Goal: Task Accomplishment & Management: Manage account settings

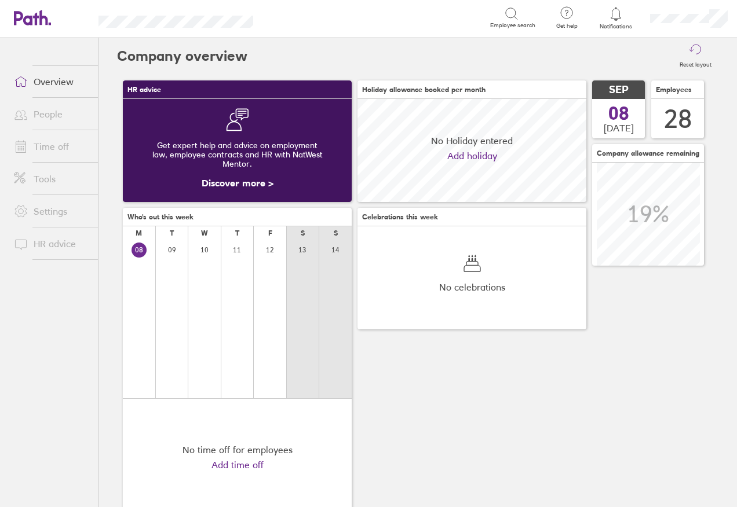
scroll to position [103, 229]
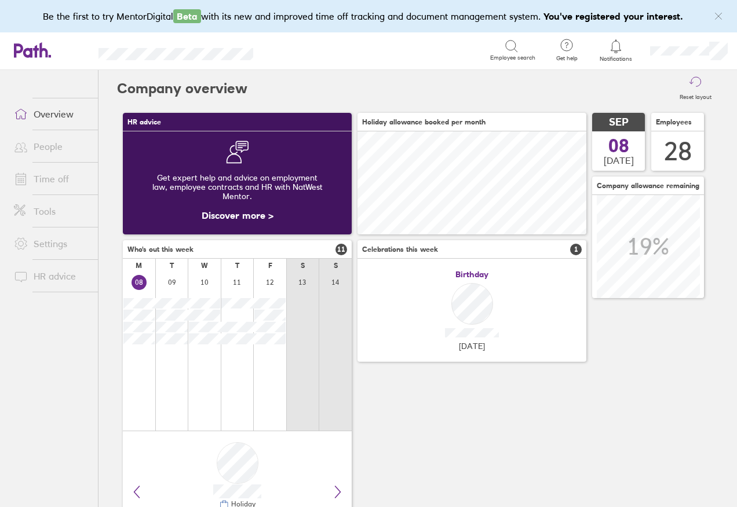
click at [55, 179] on link "Time off" at bounding box center [51, 178] width 93 height 23
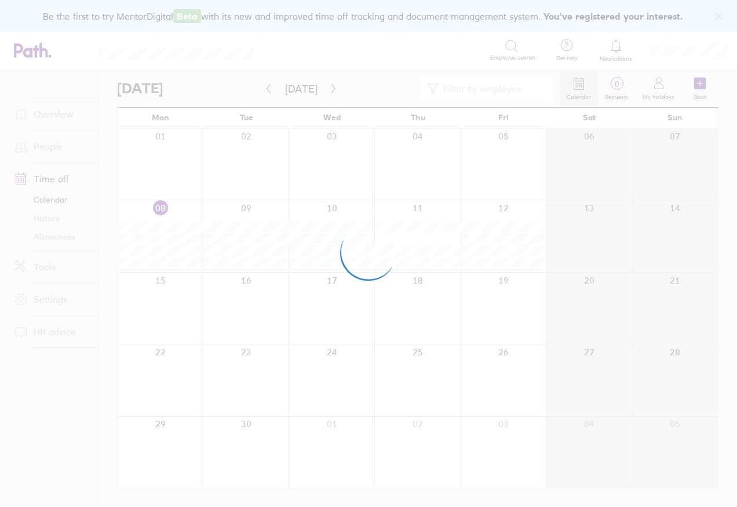
click at [266, 90] on div at bounding box center [368, 253] width 737 height 507
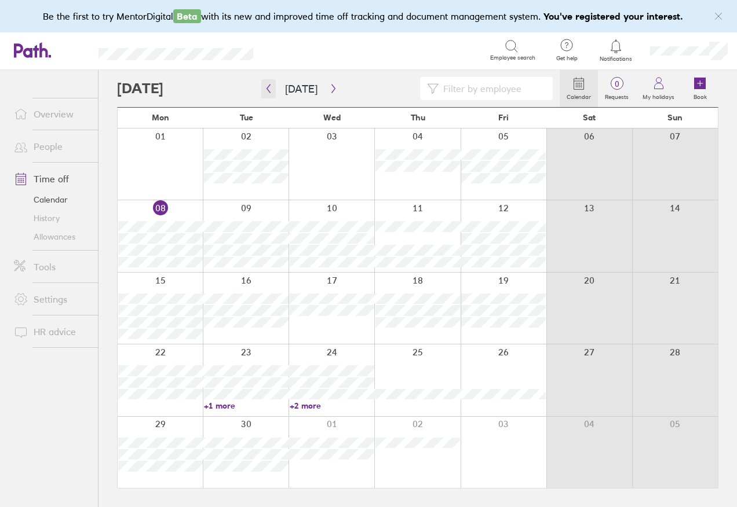
click at [263, 87] on button "button" at bounding box center [268, 88] width 14 height 19
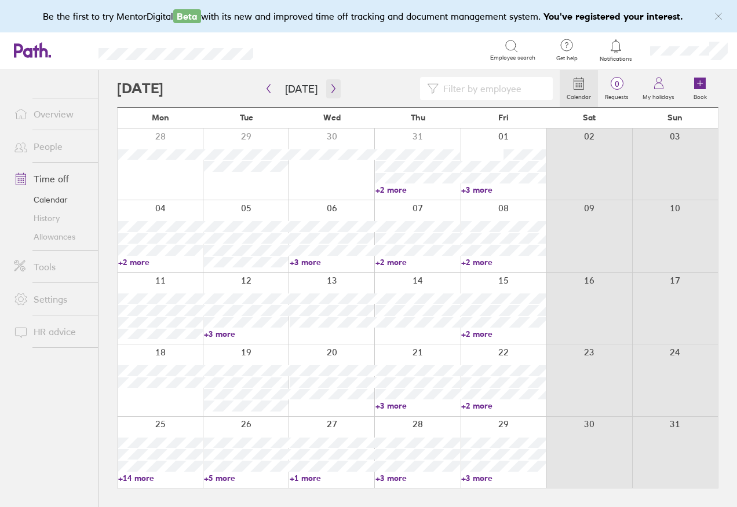
click at [331, 88] on icon "button" at bounding box center [333, 88] width 9 height 9
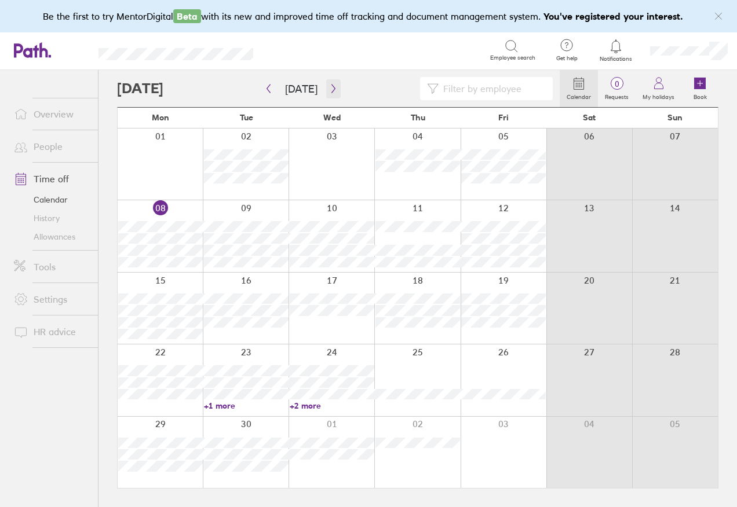
click at [329, 89] on icon "button" at bounding box center [333, 88] width 9 height 9
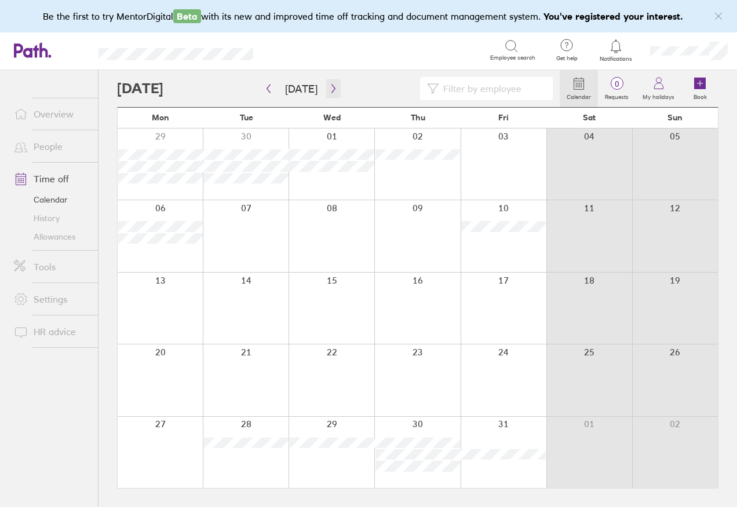
click at [326, 79] on button "button" at bounding box center [333, 88] width 14 height 19
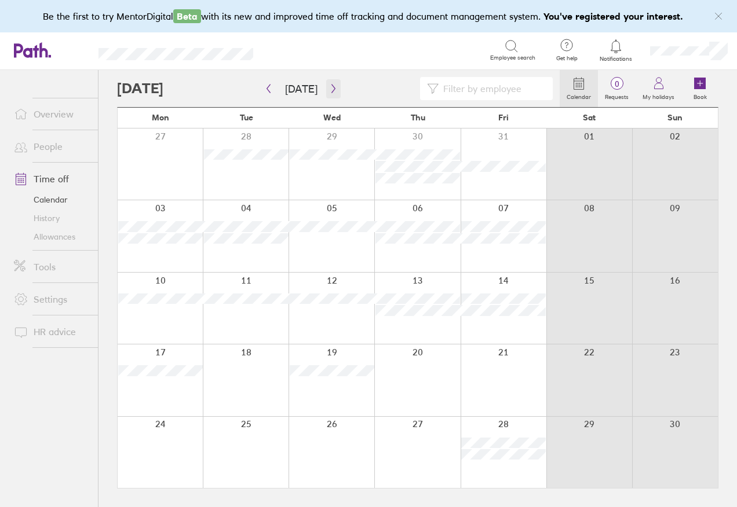
click at [334, 86] on icon "button" at bounding box center [333, 88] width 9 height 9
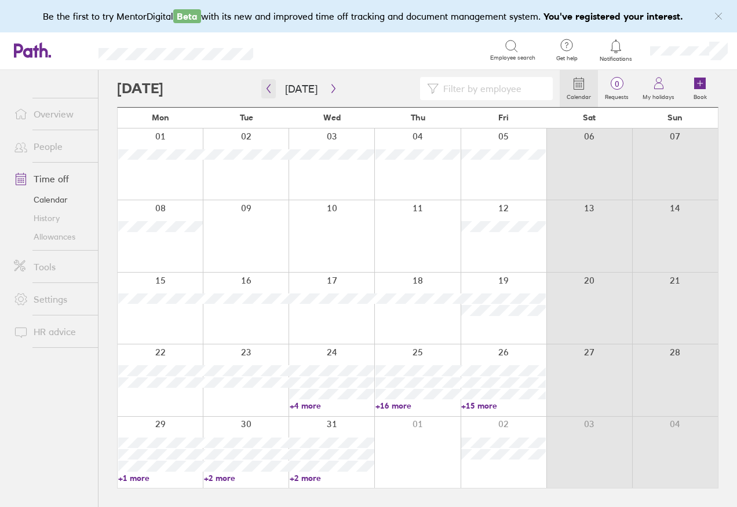
click at [273, 87] on button "button" at bounding box center [268, 88] width 14 height 19
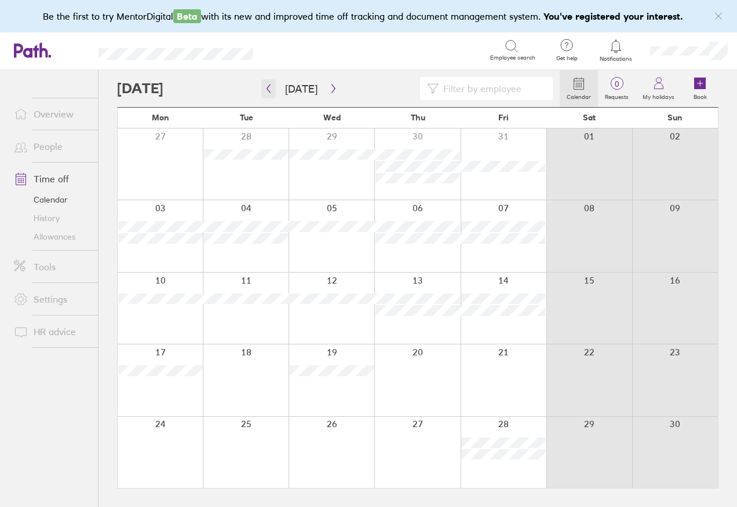
click at [266, 92] on icon "button" at bounding box center [268, 88] width 9 height 9
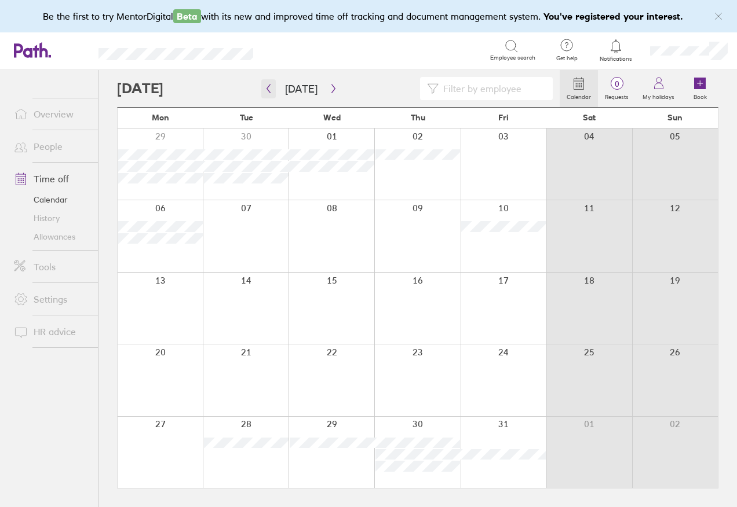
drag, startPoint x: 261, startPoint y: 87, endPoint x: 265, endPoint y: 98, distance: 11.2
click at [260, 89] on div at bounding box center [338, 88] width 443 height 23
click at [273, 92] on button "button" at bounding box center [268, 88] width 14 height 19
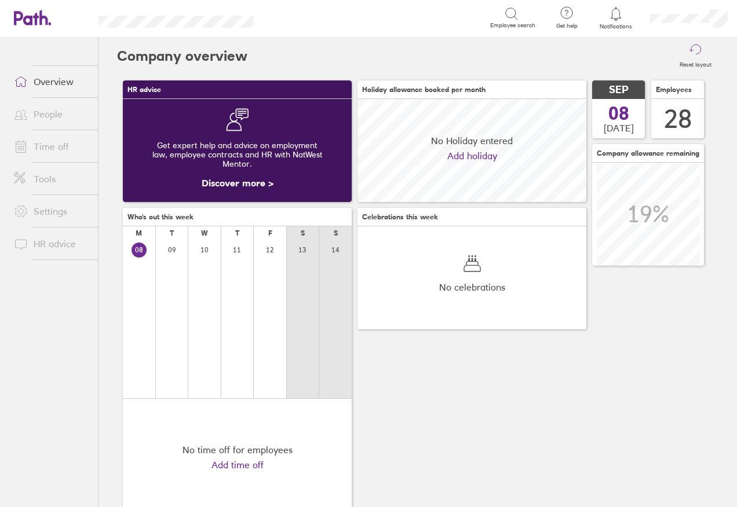
scroll to position [103, 229]
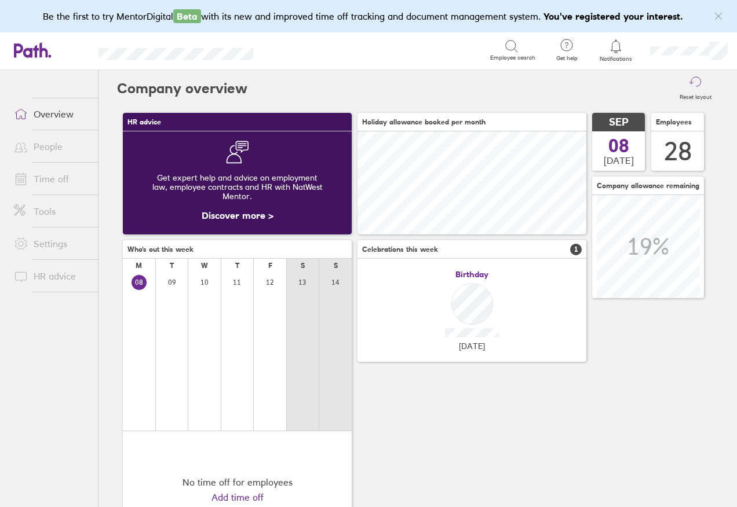
click at [57, 145] on link "People" at bounding box center [51, 146] width 93 height 23
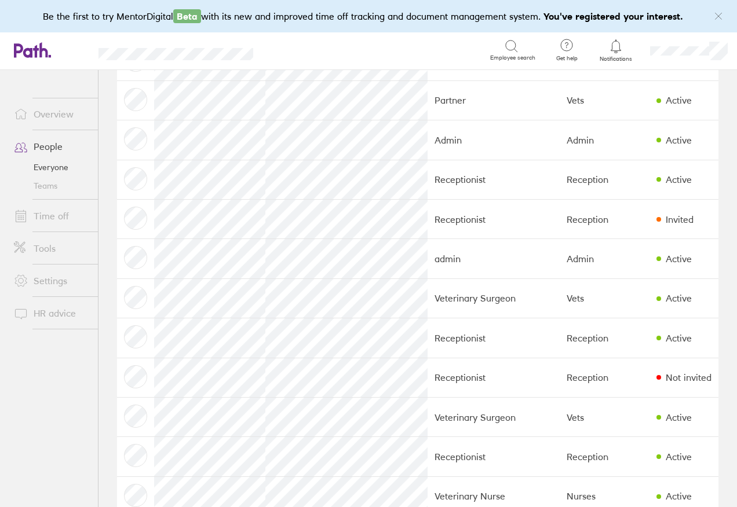
scroll to position [185, 0]
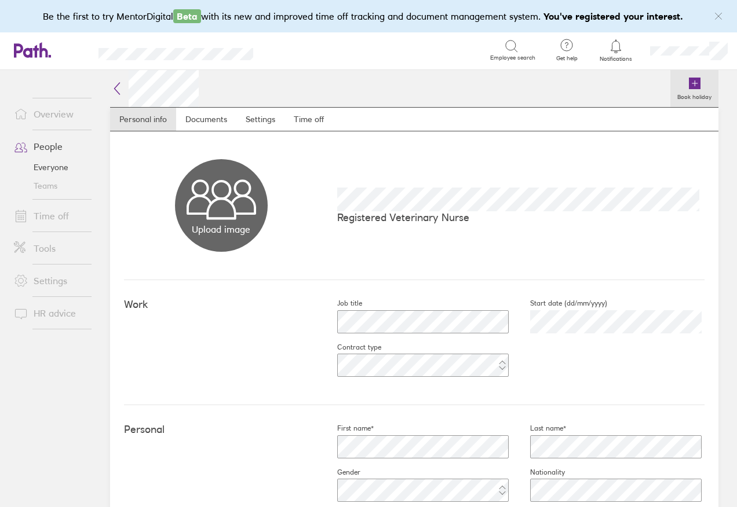
click at [689, 83] on icon at bounding box center [695, 84] width 12 height 12
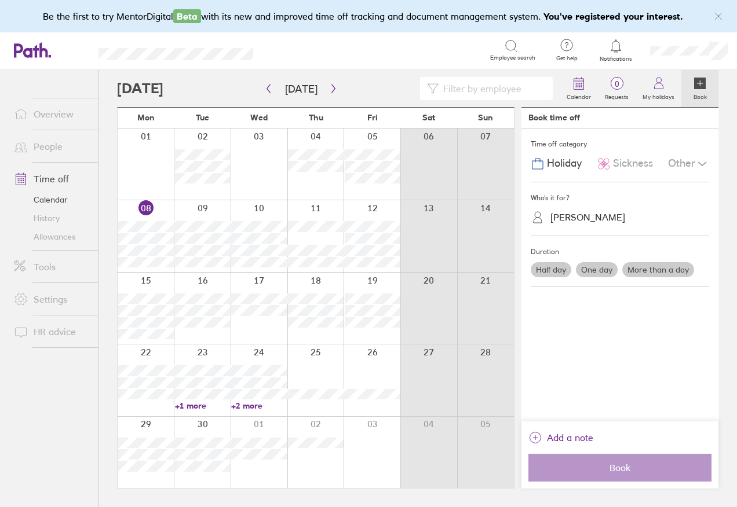
click at [604, 266] on label "One day" at bounding box center [597, 269] width 42 height 15
click at [0, 0] on input "One day" at bounding box center [0, 0] width 0 height 0
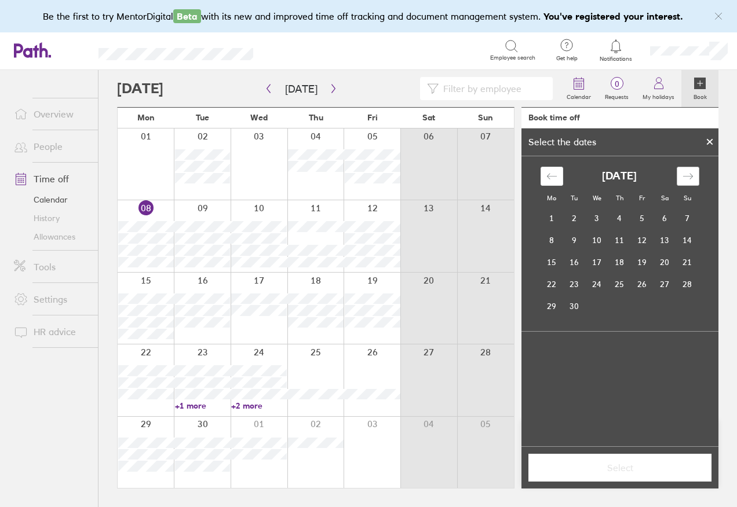
click at [696, 177] on div "Move forward to switch to the next month." at bounding box center [688, 176] width 23 height 19
click at [549, 264] on td "15" at bounding box center [552, 262] width 23 height 22
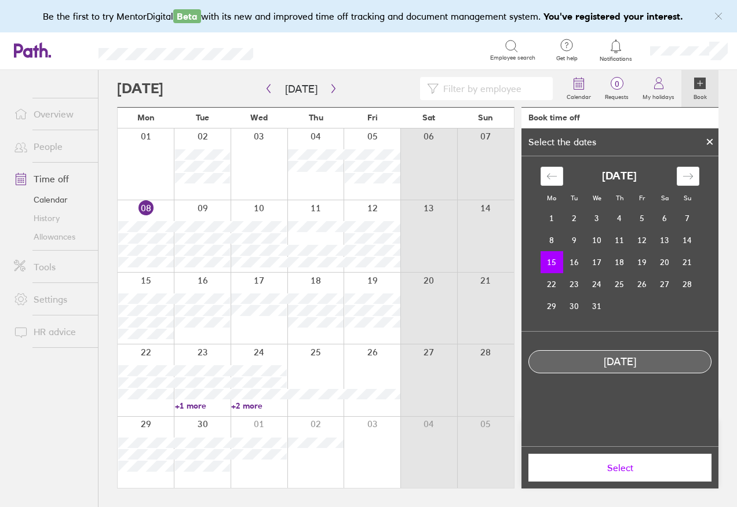
drag, startPoint x: 633, startPoint y: 473, endPoint x: 634, endPoint y: 465, distance: 8.1
click at [632, 472] on span "Select" at bounding box center [619, 468] width 167 height 10
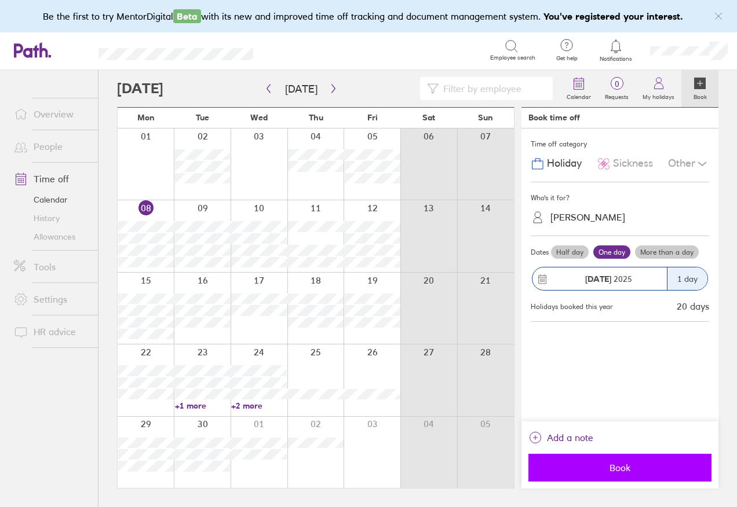
click at [626, 473] on button "Book" at bounding box center [619, 468] width 183 height 28
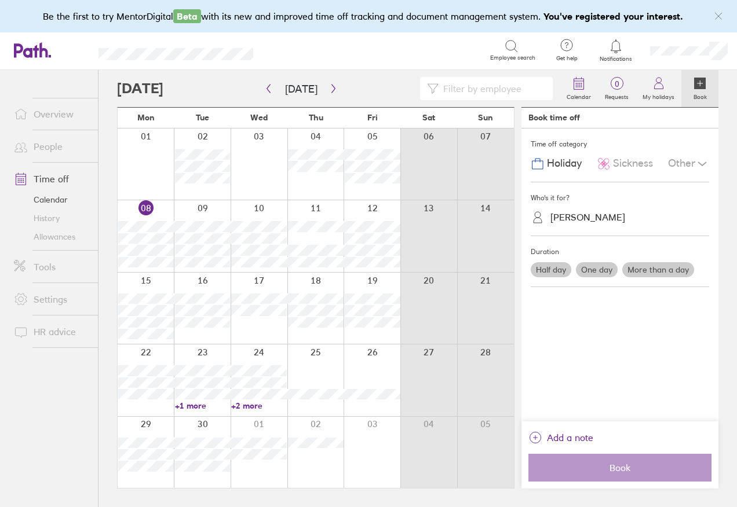
click at [600, 272] on label "One day" at bounding box center [597, 269] width 42 height 15
click at [0, 0] on input "One day" at bounding box center [0, 0] width 0 height 0
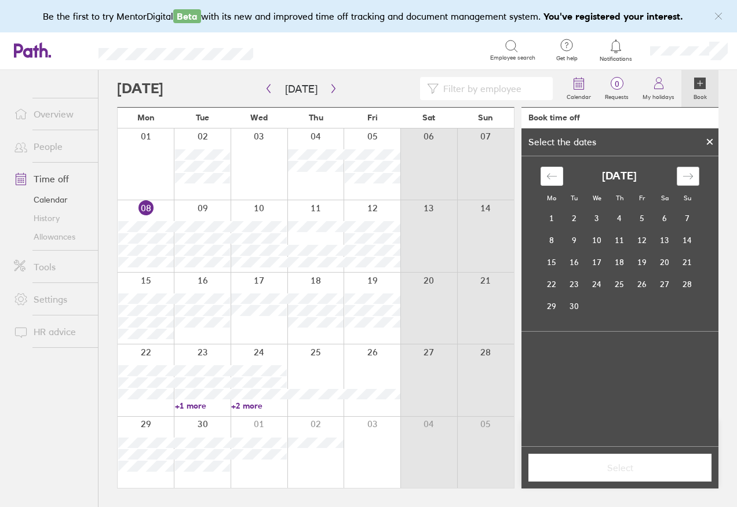
click at [678, 178] on div "Move forward to switch to the next month." at bounding box center [688, 176] width 23 height 19
click at [696, 178] on div "Move forward to switch to the next month." at bounding box center [688, 176] width 23 height 19
click at [553, 264] on td "10" at bounding box center [552, 262] width 23 height 22
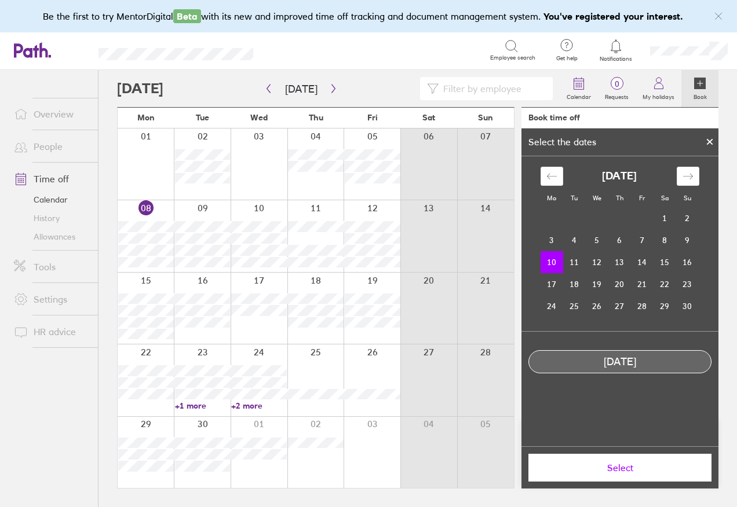
click at [640, 473] on button "Select" at bounding box center [619, 468] width 183 height 28
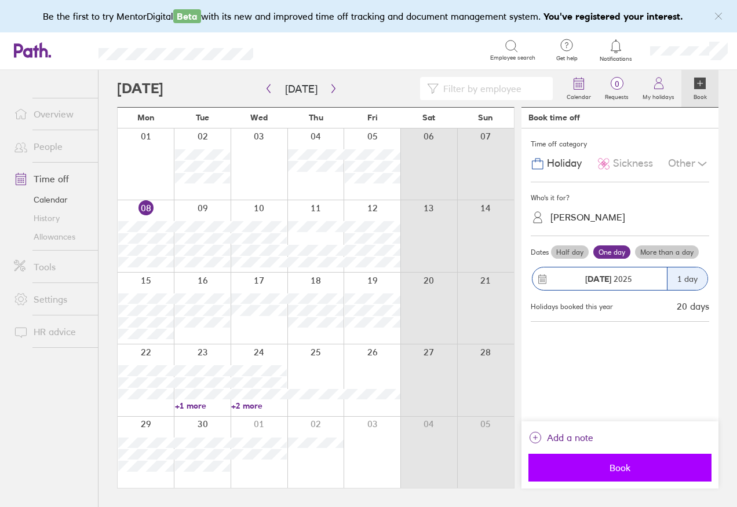
click at [623, 477] on button "Book" at bounding box center [619, 468] width 183 height 28
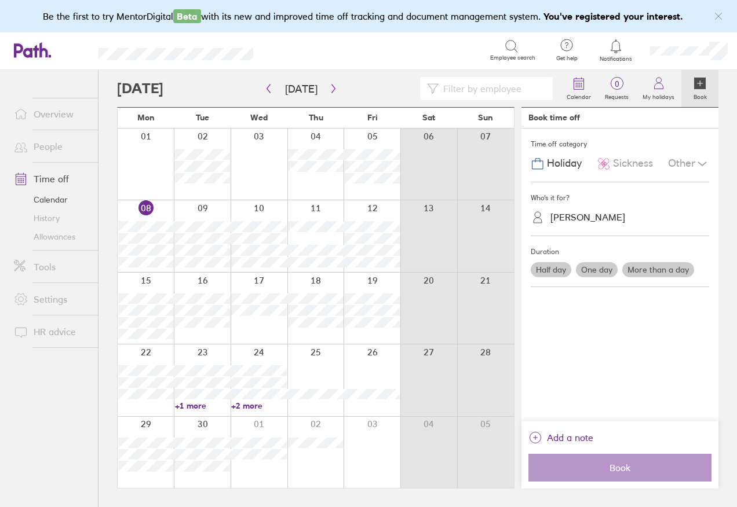
click at [601, 271] on label "One day" at bounding box center [597, 269] width 42 height 15
click at [0, 0] on input "One day" at bounding box center [0, 0] width 0 height 0
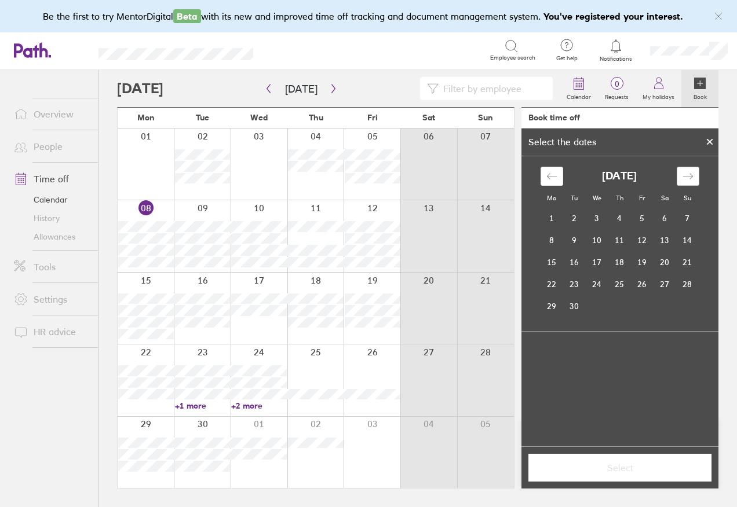
click at [689, 170] on div "Move forward to switch to the next month." at bounding box center [688, 176] width 23 height 19
click at [691, 170] on div "Move forward to switch to the next month." at bounding box center [688, 176] width 23 height 19
click at [582, 287] on td "18" at bounding box center [574, 284] width 23 height 22
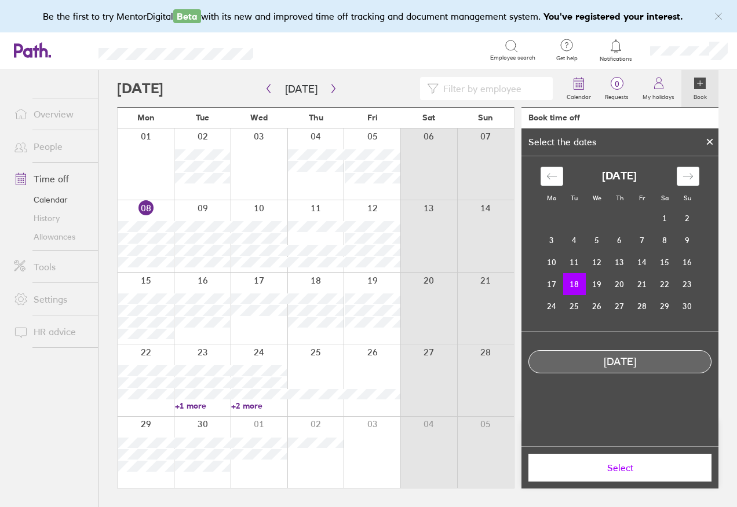
click at [627, 470] on span "Select" at bounding box center [619, 468] width 167 height 10
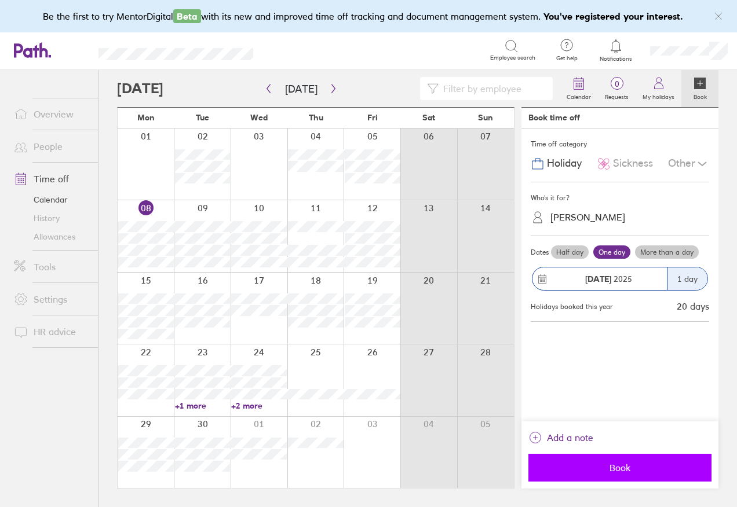
click at [635, 469] on span "Book" at bounding box center [619, 468] width 167 height 10
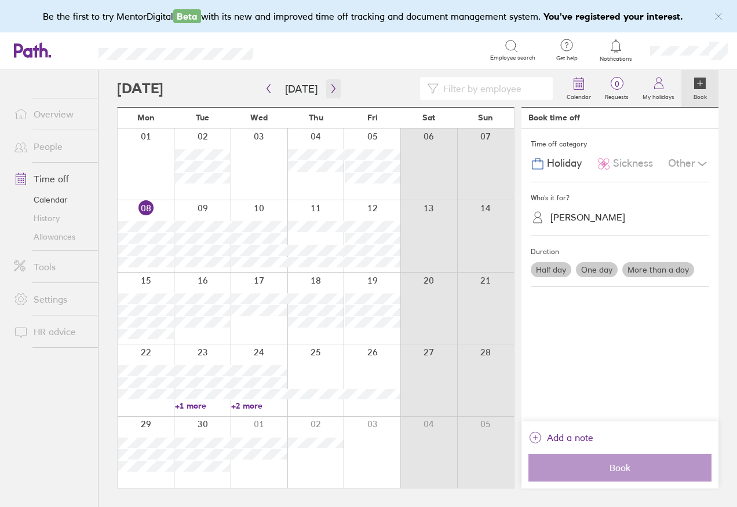
click at [326, 92] on button "button" at bounding box center [333, 88] width 14 height 19
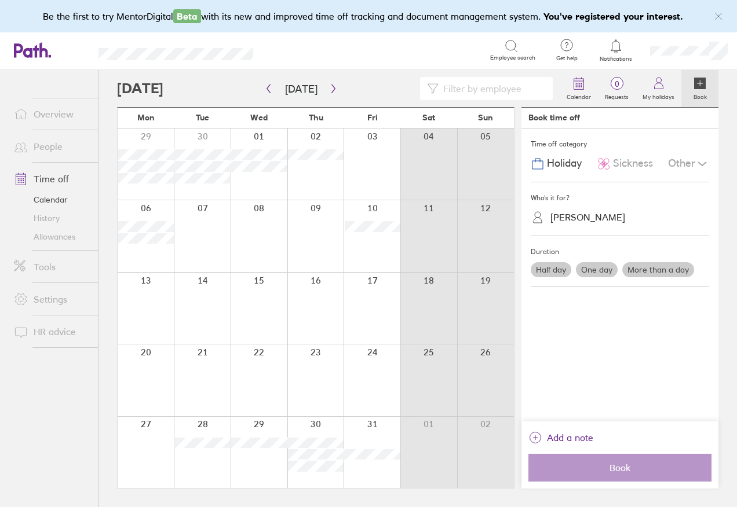
click at [703, 82] on icon at bounding box center [700, 84] width 12 height 12
click at [594, 271] on label "One day" at bounding box center [597, 269] width 42 height 15
click at [0, 0] on input "One day" at bounding box center [0, 0] width 0 height 0
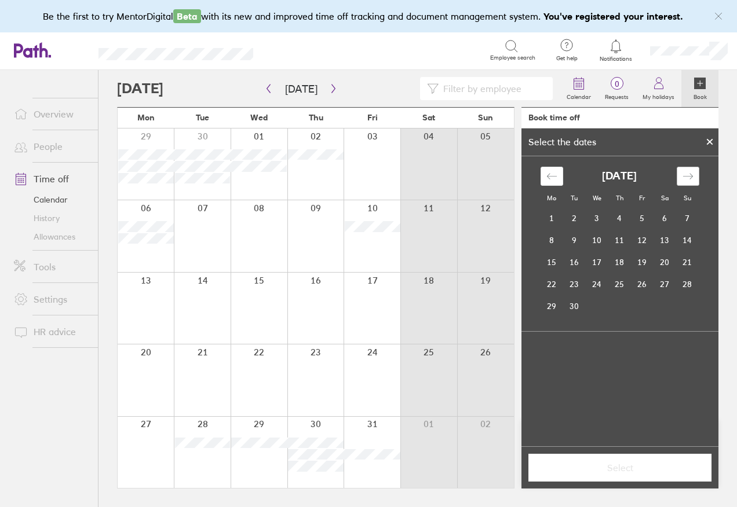
click at [680, 172] on div "Move forward to switch to the next month." at bounding box center [688, 176] width 23 height 19
drag, startPoint x: 642, startPoint y: 312, endPoint x: 677, endPoint y: 302, distance: 35.6
click at [641, 311] on td "31" at bounding box center [642, 306] width 23 height 22
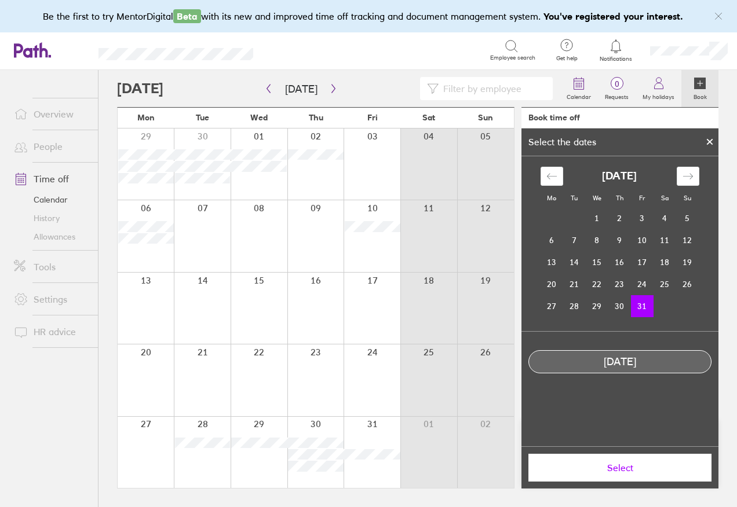
drag, startPoint x: 617, startPoint y: 472, endPoint x: 642, endPoint y: 452, distance: 32.2
click at [617, 472] on span "Select" at bounding box center [619, 468] width 167 height 10
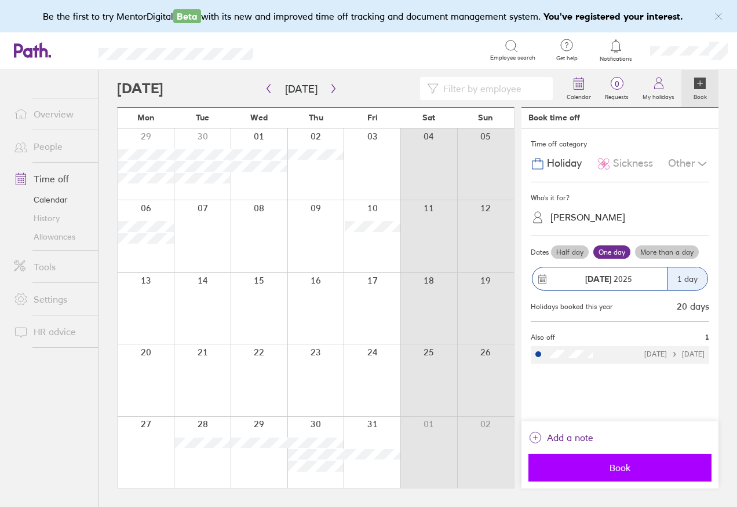
click at [625, 470] on span "Book" at bounding box center [619, 468] width 167 height 10
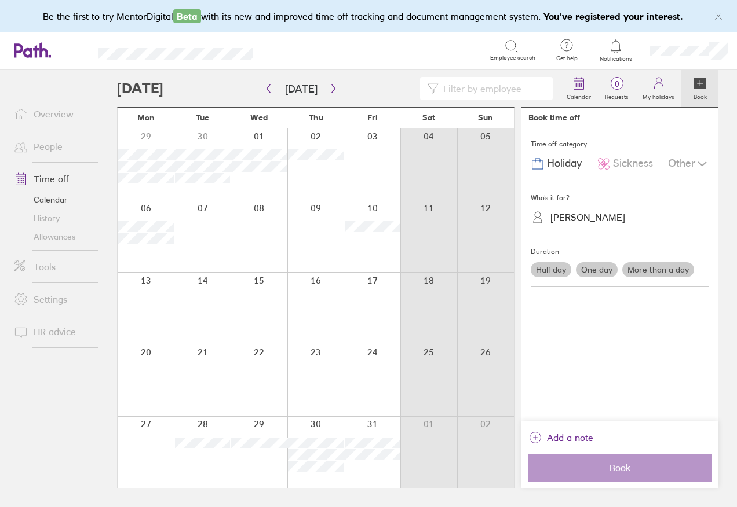
click at [55, 149] on link "People" at bounding box center [51, 146] width 93 height 23
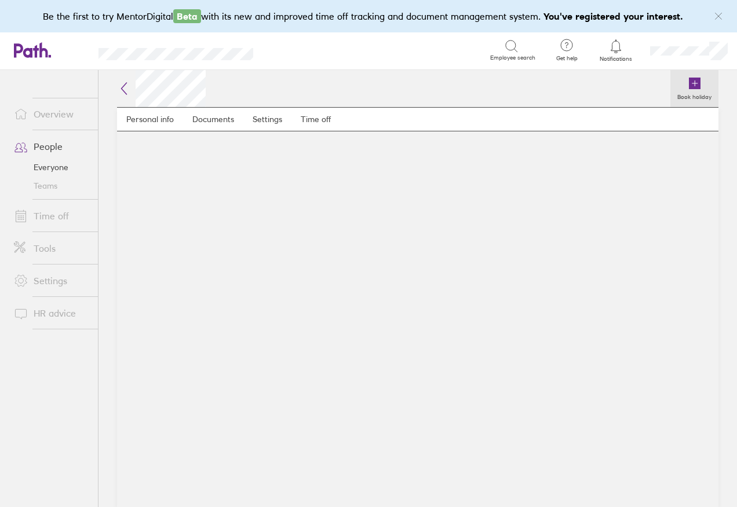
click at [691, 86] on icon at bounding box center [695, 84] width 12 height 12
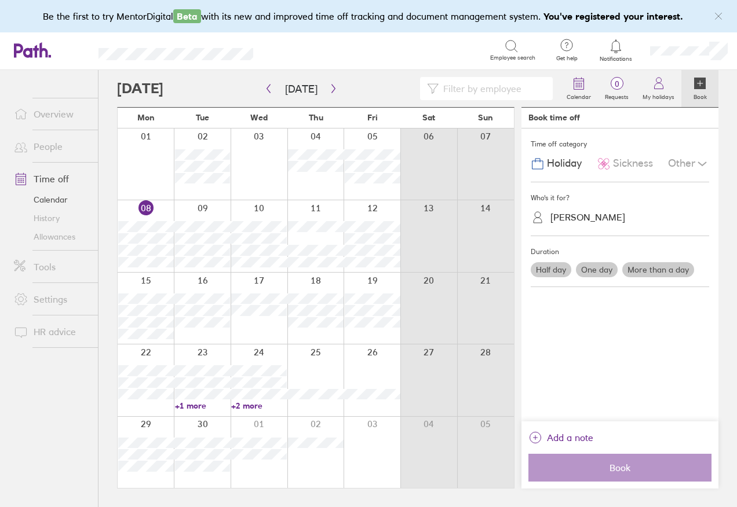
click at [602, 271] on label "One day" at bounding box center [597, 269] width 42 height 15
click at [0, 0] on input "One day" at bounding box center [0, 0] width 0 height 0
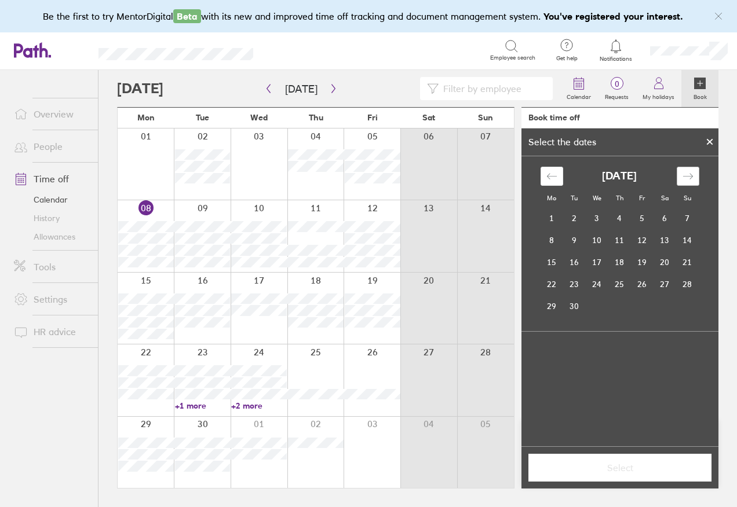
click at [684, 171] on icon "Move forward to switch to the next month." at bounding box center [687, 176] width 11 height 11
click at [553, 310] on td "27" at bounding box center [552, 306] width 23 height 22
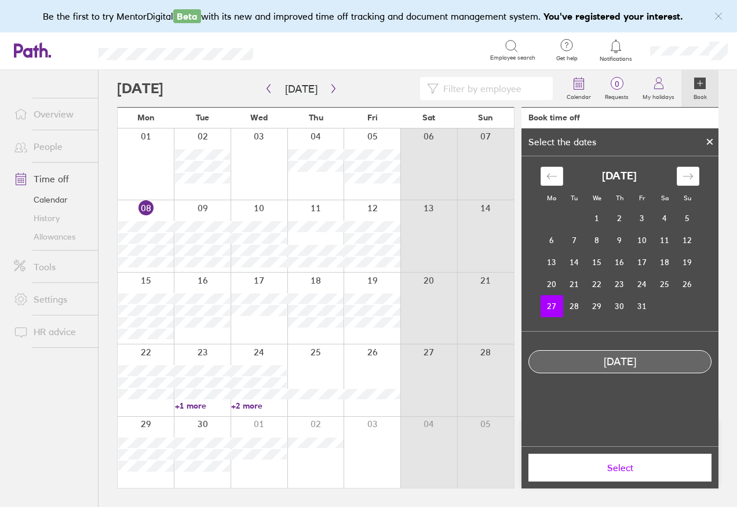
click at [637, 474] on button "Select" at bounding box center [619, 468] width 183 height 28
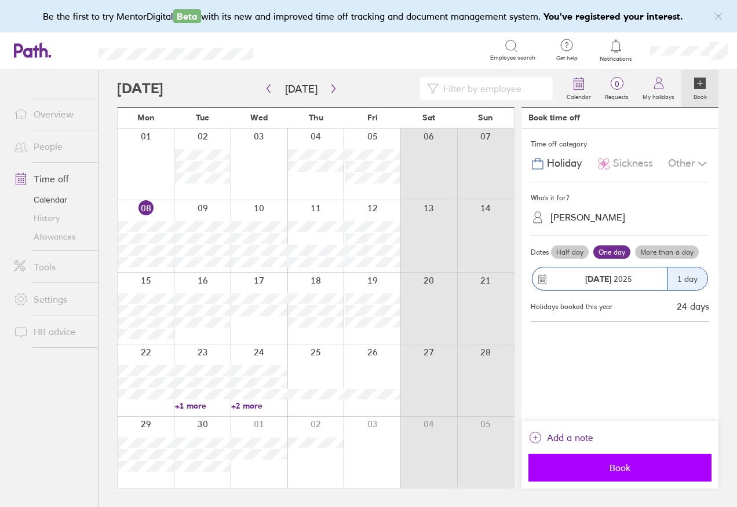
click at [628, 474] on button "Book" at bounding box center [619, 468] width 183 height 28
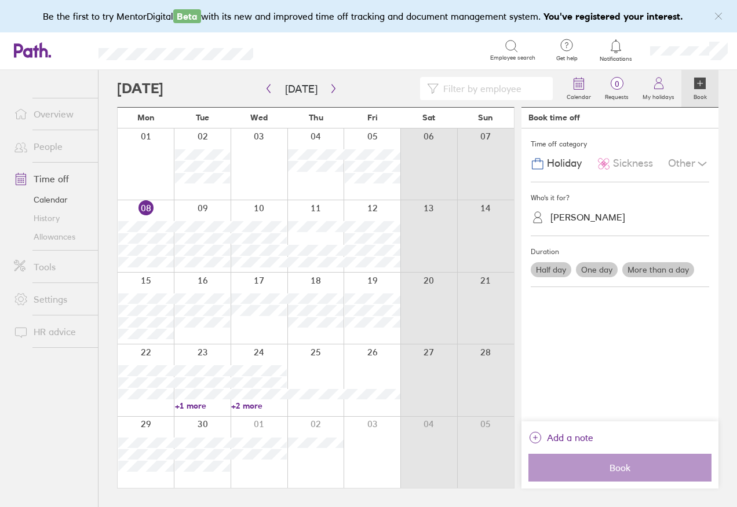
click at [598, 267] on label "One day" at bounding box center [597, 269] width 42 height 15
click at [0, 0] on input "One day" at bounding box center [0, 0] width 0 height 0
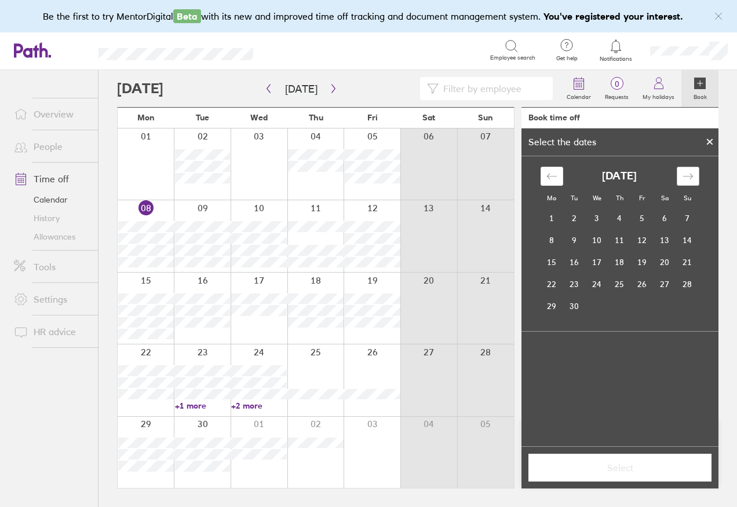
click at [692, 179] on icon "Move forward to switch to the next month." at bounding box center [687, 176] width 11 height 11
click at [692, 178] on icon "Move forward to switch to the next month." at bounding box center [687, 176] width 11 height 11
click at [557, 222] on td "1" at bounding box center [552, 219] width 23 height 22
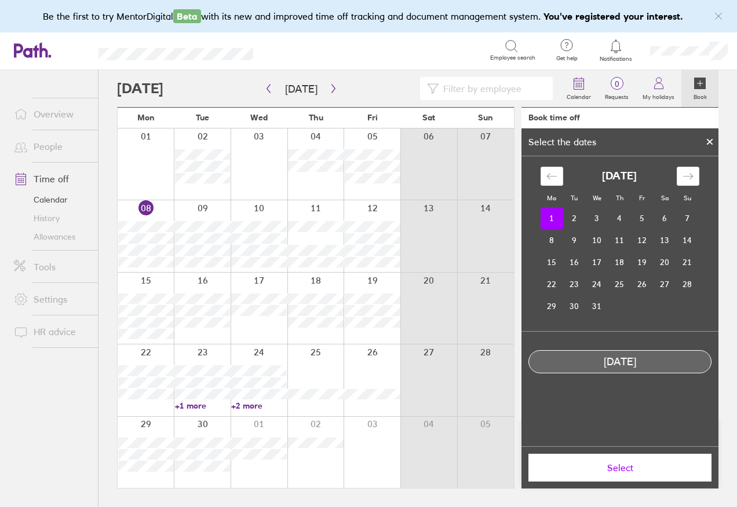
click at [637, 474] on button "Select" at bounding box center [619, 468] width 183 height 28
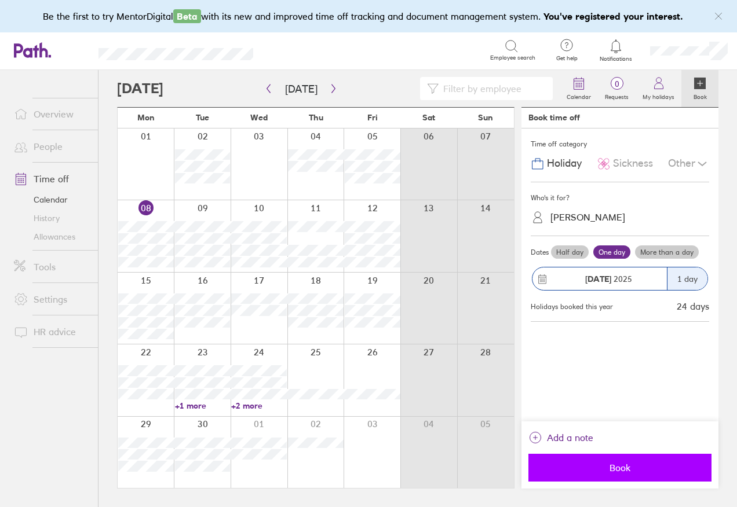
click at [619, 467] on span "Book" at bounding box center [619, 468] width 167 height 10
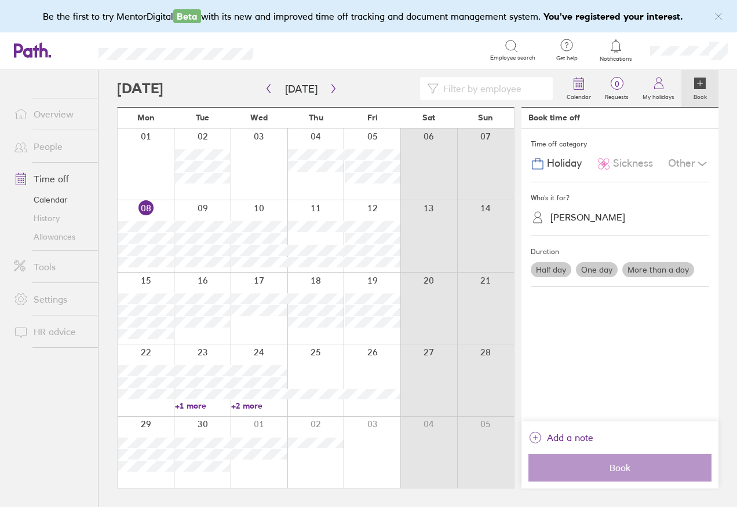
click at [651, 267] on label "More than a day" at bounding box center [658, 269] width 72 height 15
click at [0, 0] on input "More than a day" at bounding box center [0, 0] width 0 height 0
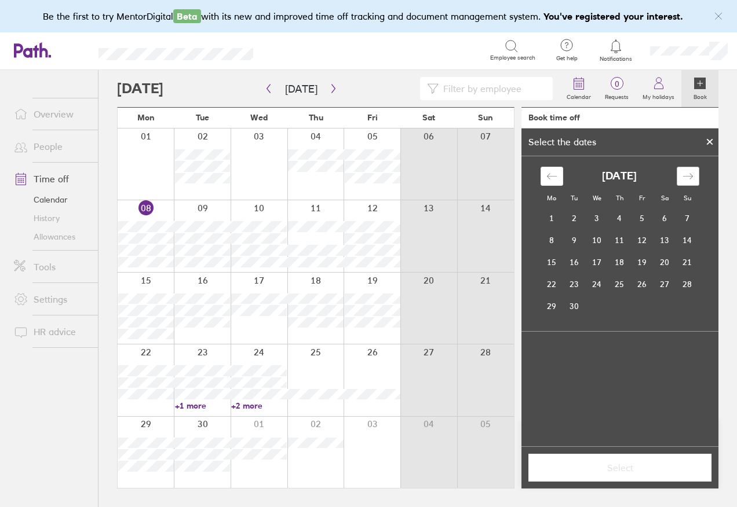
click at [683, 182] on div "Move forward to switch to the next month." at bounding box center [688, 176] width 23 height 19
click at [576, 258] on td "16" at bounding box center [574, 262] width 23 height 22
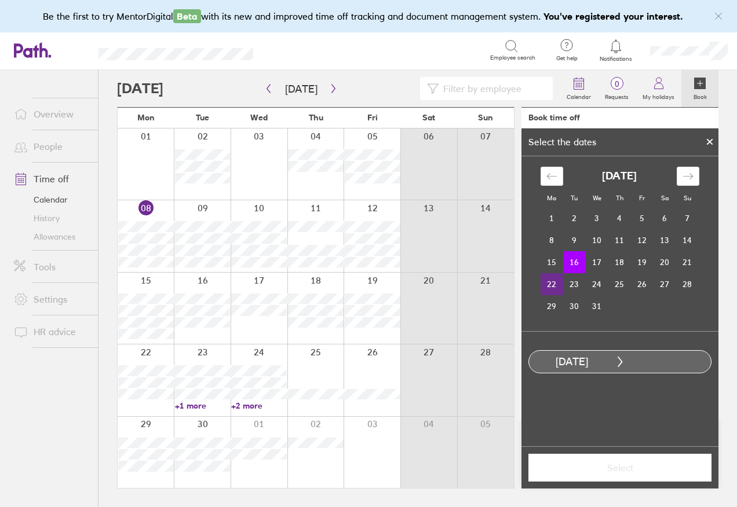
click at [553, 287] on td "22" at bounding box center [552, 284] width 23 height 22
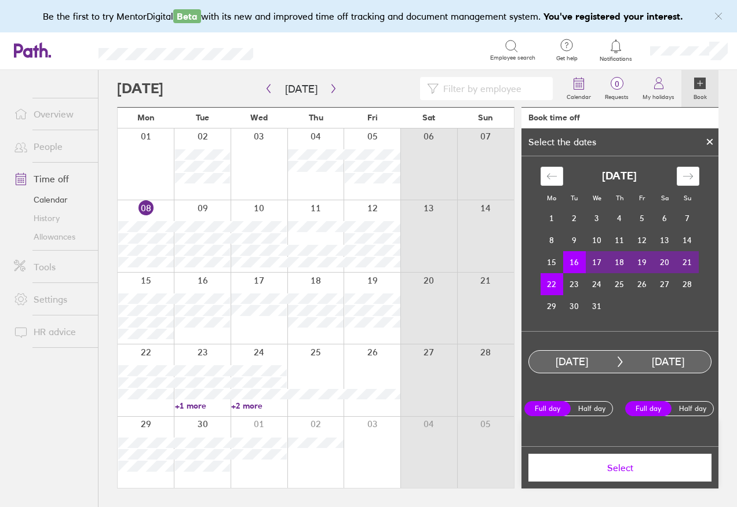
click at [648, 260] on td "19" at bounding box center [642, 262] width 23 height 22
click at [574, 267] on td "16" at bounding box center [574, 262] width 23 height 22
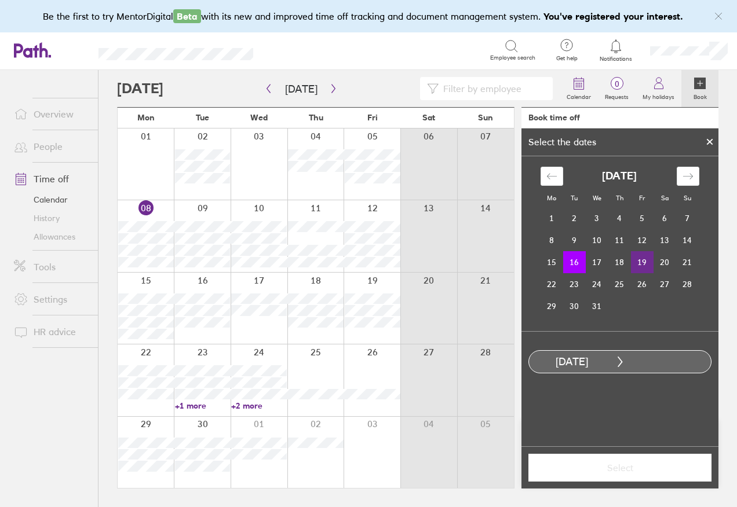
click at [641, 261] on td "19" at bounding box center [642, 262] width 23 height 22
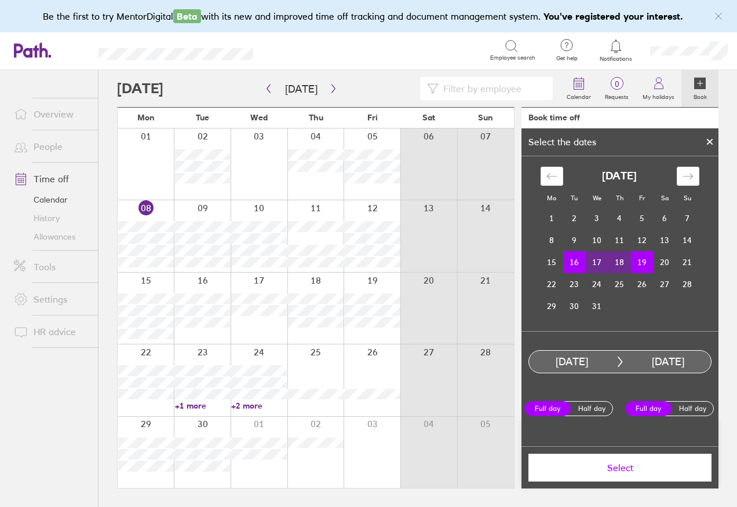
click at [630, 477] on button "Select" at bounding box center [619, 468] width 183 height 28
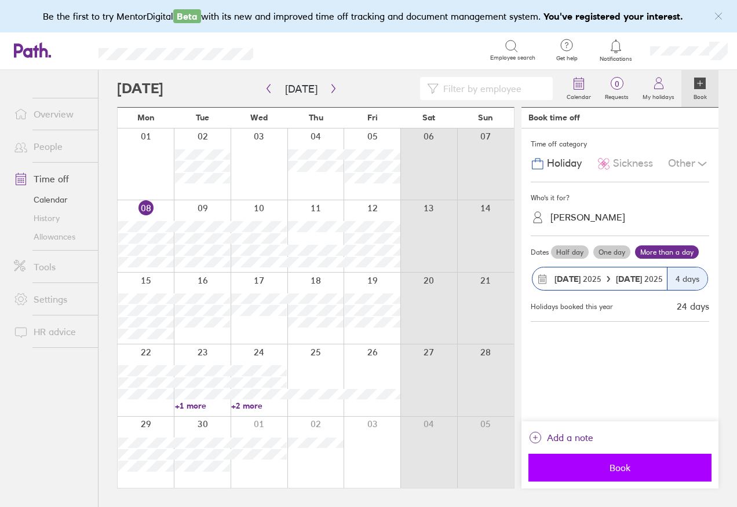
click at [644, 471] on span "Book" at bounding box center [619, 468] width 167 height 10
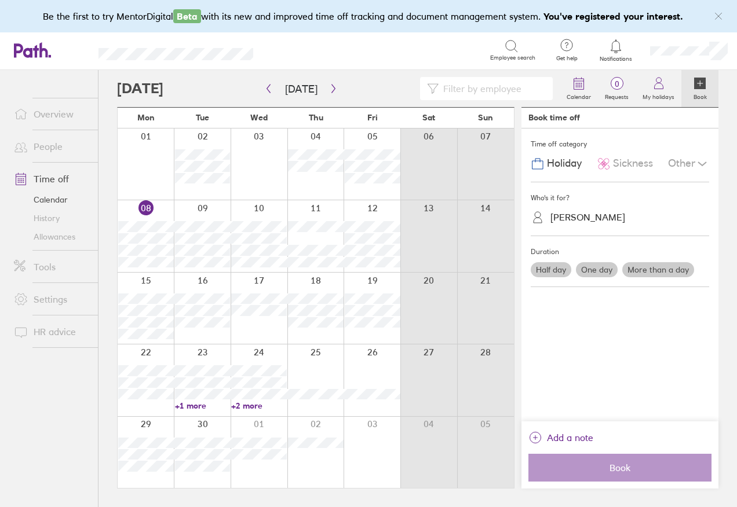
click at [54, 148] on link "People" at bounding box center [51, 146] width 93 height 23
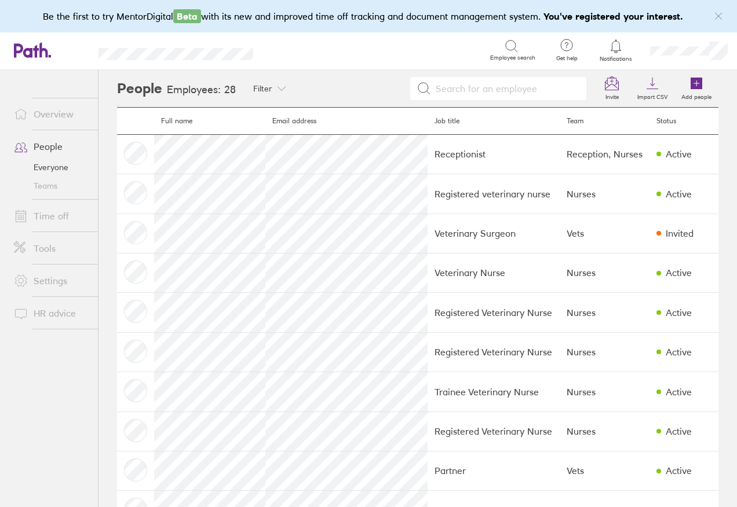
click at [54, 148] on link "People" at bounding box center [51, 146] width 93 height 23
click at [50, 218] on link "Time off" at bounding box center [51, 215] width 93 height 23
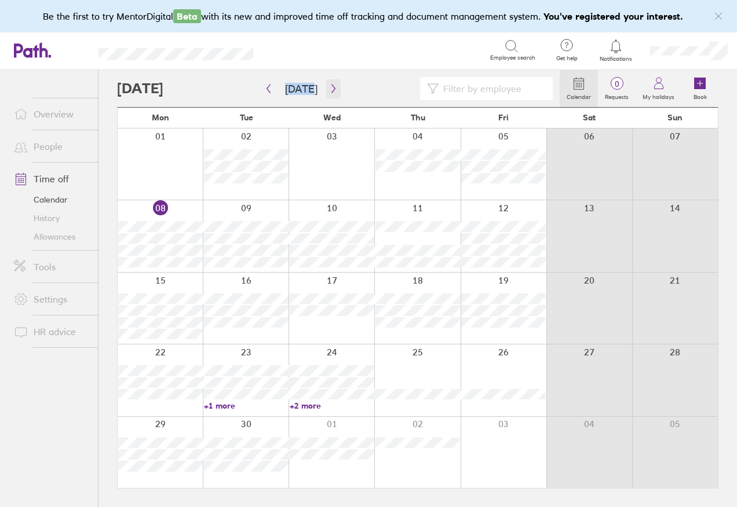
click at [331, 87] on icon "button" at bounding box center [332, 89] width 3 height 9
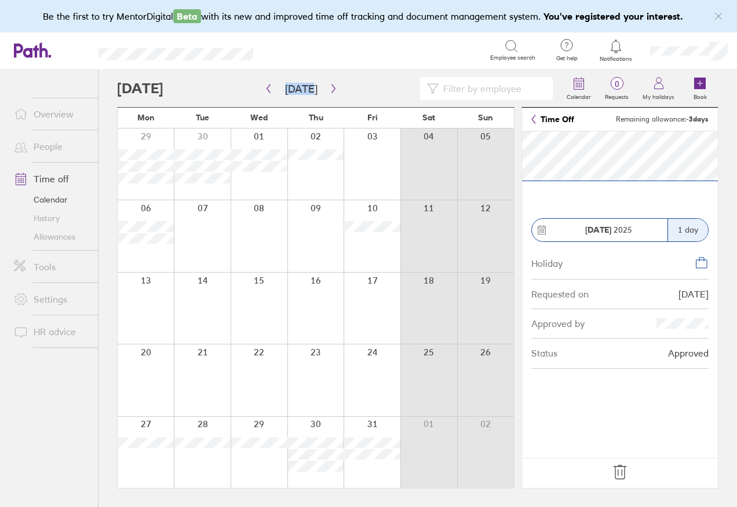
click at [623, 469] on icon at bounding box center [620, 472] width 19 height 19
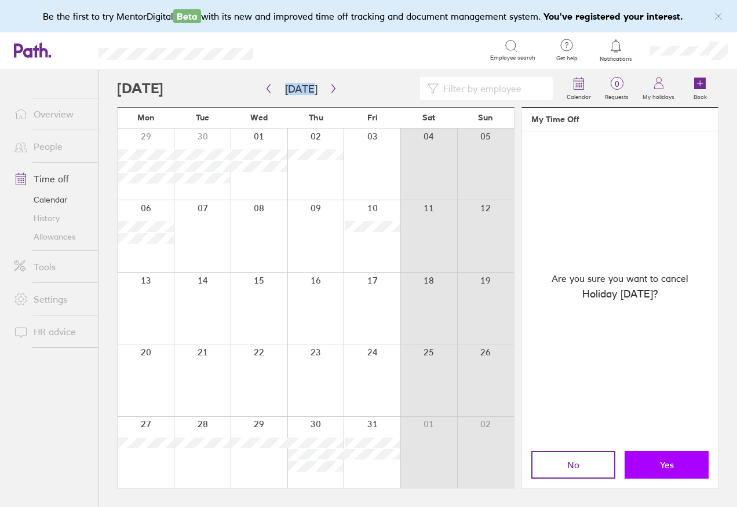
click at [656, 472] on button "Yes" at bounding box center [667, 465] width 84 height 28
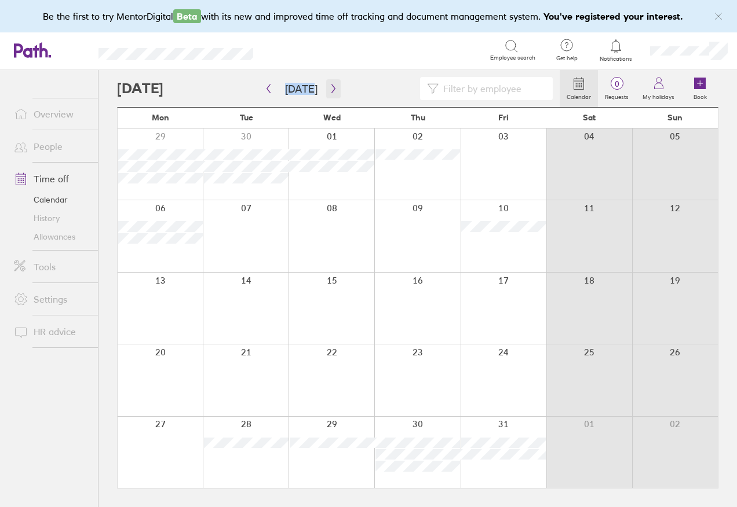
click at [333, 98] on button "button" at bounding box center [333, 88] width 14 height 19
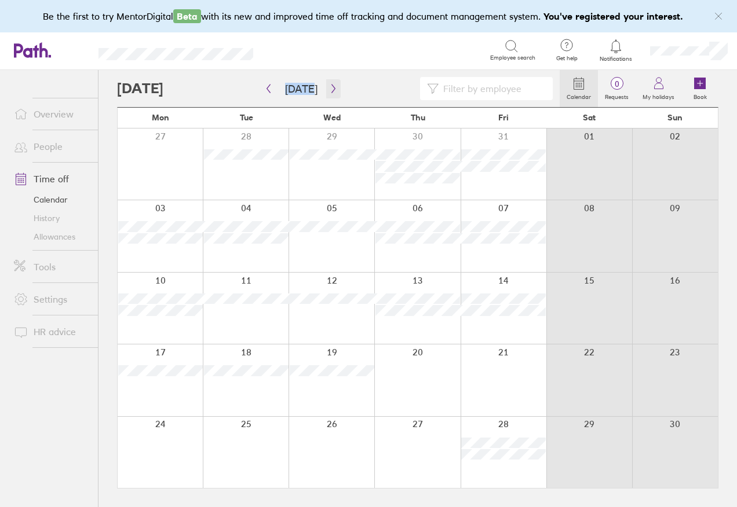
click at [329, 89] on icon "button" at bounding box center [333, 88] width 9 height 9
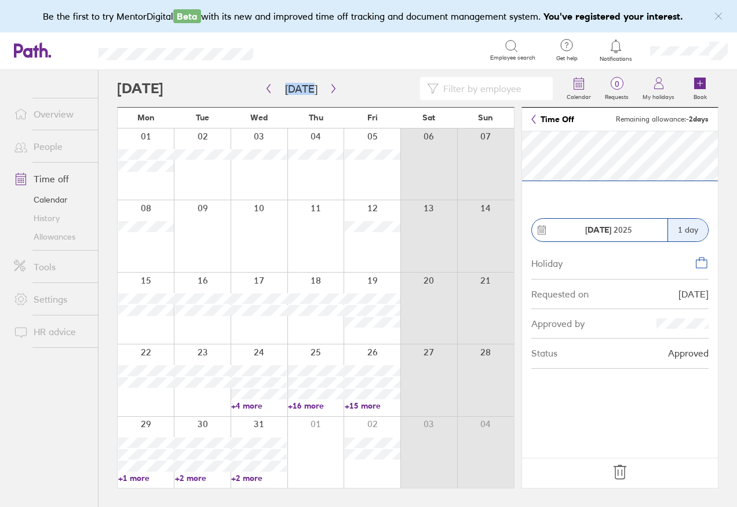
click at [620, 472] on icon at bounding box center [620, 472] width 19 height 19
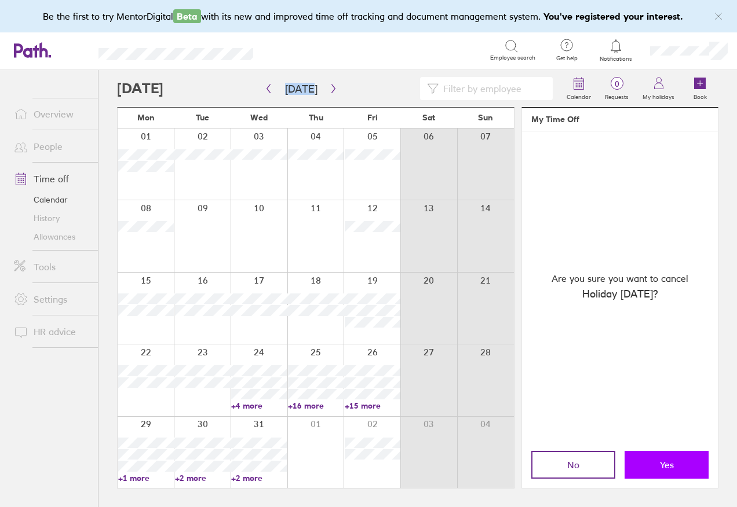
click at [676, 467] on button "Yes" at bounding box center [667, 465] width 84 height 28
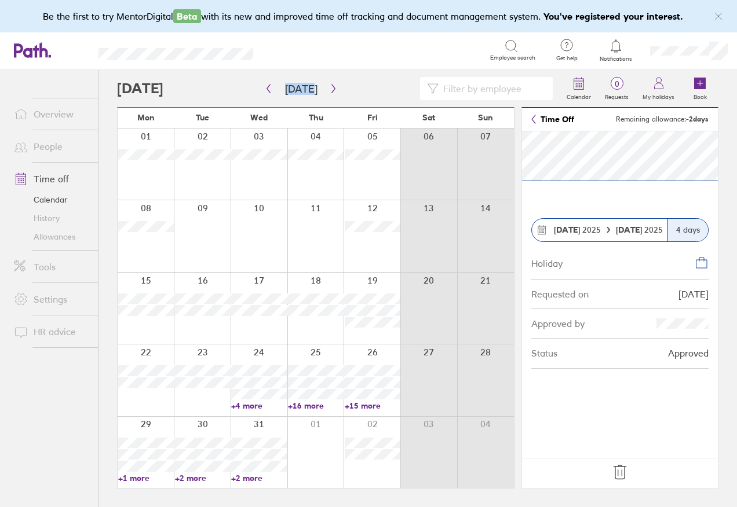
click at [625, 473] on icon at bounding box center [620, 472] width 19 height 19
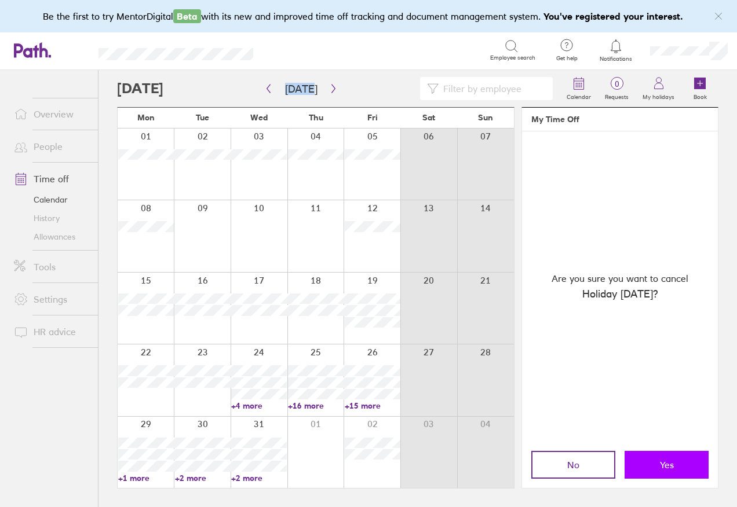
click at [664, 468] on span "Yes" at bounding box center [667, 465] width 14 height 10
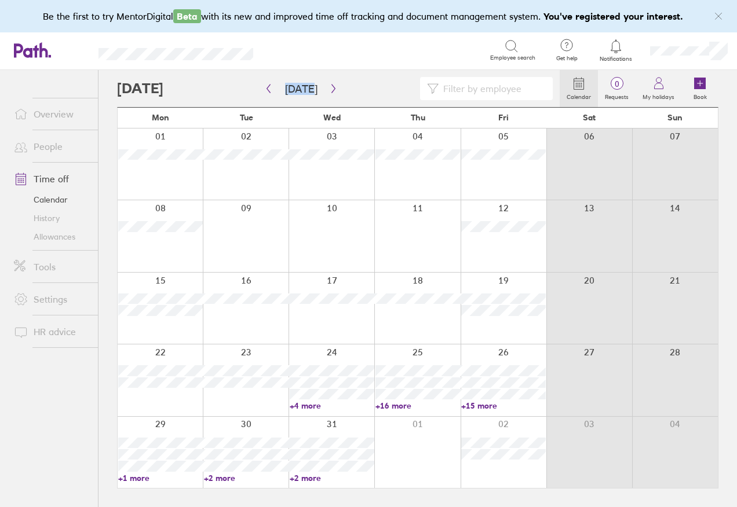
click at [76, 152] on link "People" at bounding box center [51, 146] width 93 height 23
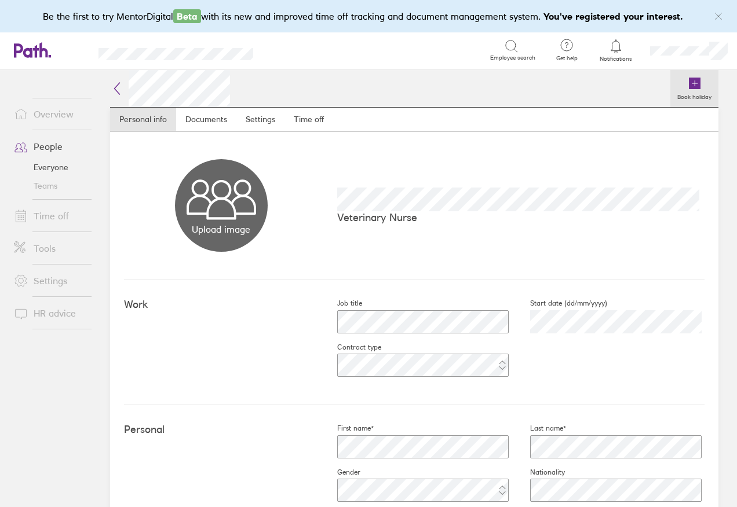
click at [689, 82] on icon at bounding box center [695, 84] width 12 height 12
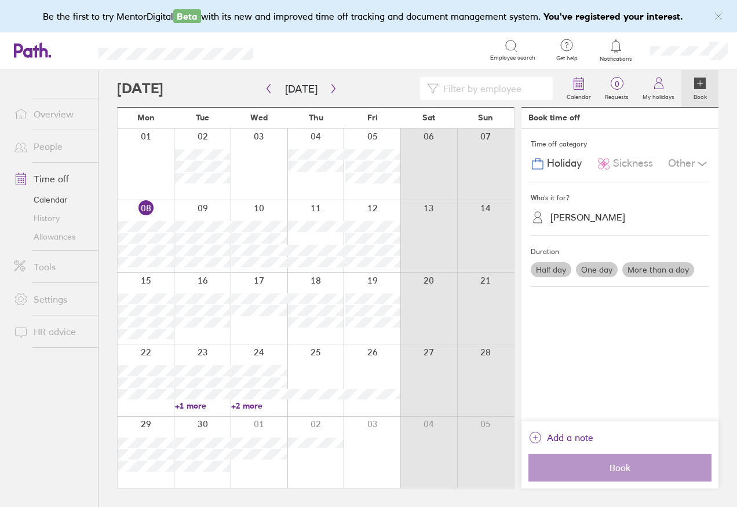
click at [603, 273] on label "One day" at bounding box center [597, 269] width 42 height 15
click at [0, 0] on input "One day" at bounding box center [0, 0] width 0 height 0
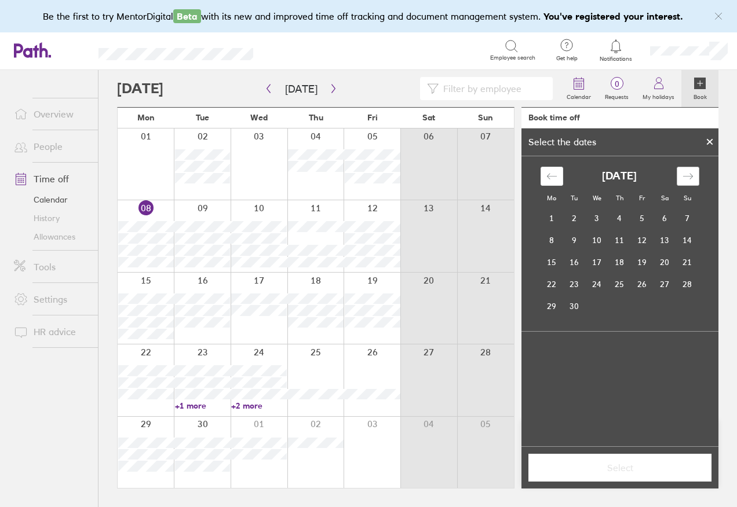
click at [687, 183] on div "Move forward to switch to the next month." at bounding box center [688, 176] width 23 height 19
click at [547, 304] on td "27" at bounding box center [552, 306] width 23 height 22
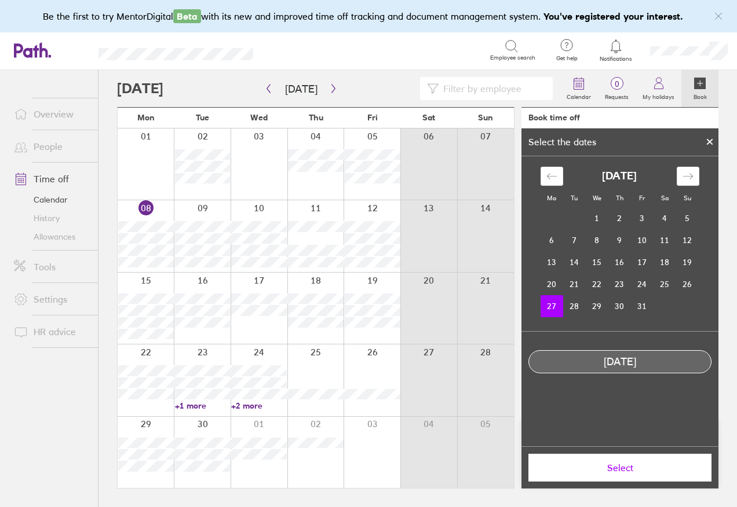
click at [608, 467] on span "Select" at bounding box center [619, 468] width 167 height 10
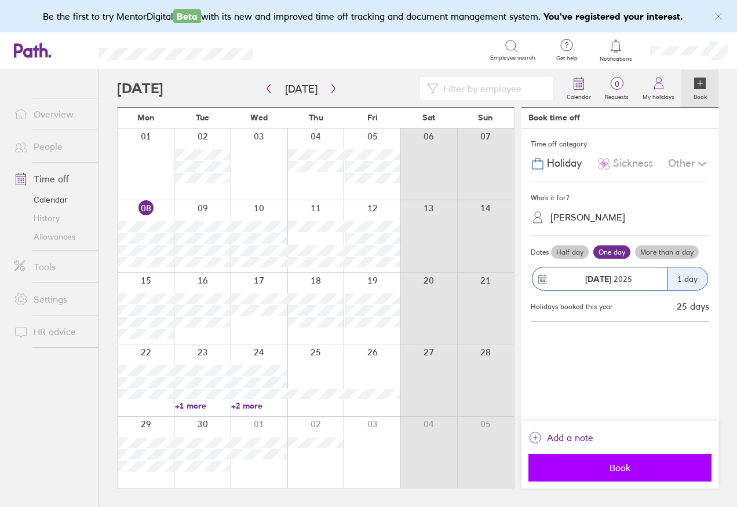
click at [613, 469] on span "Book" at bounding box center [619, 468] width 167 height 10
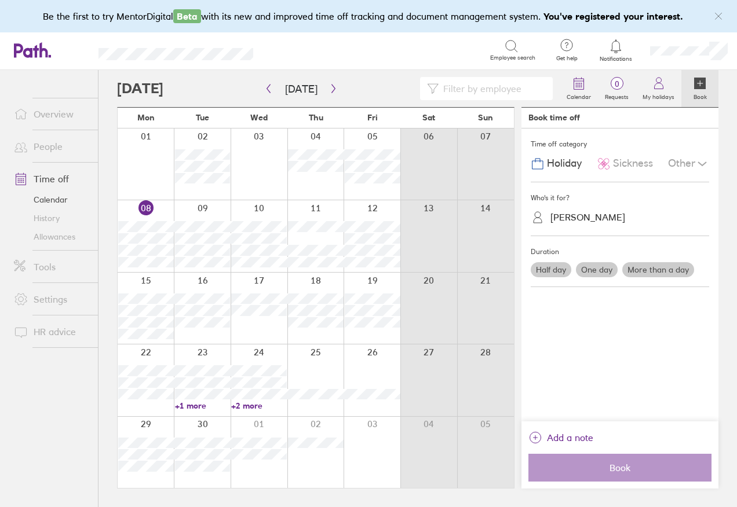
click at [702, 84] on icon at bounding box center [700, 84] width 12 height 12
click at [604, 271] on label "One day" at bounding box center [597, 269] width 42 height 15
click at [0, 0] on input "One day" at bounding box center [0, 0] width 0 height 0
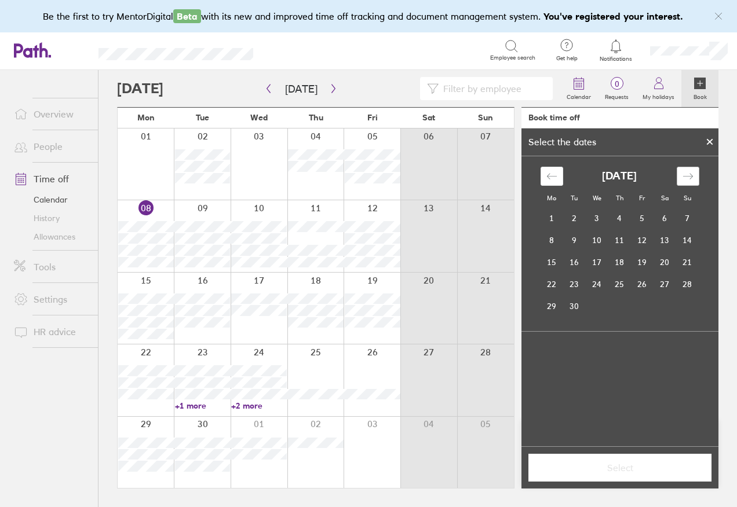
click at [692, 170] on div "Move forward to switch to the next month." at bounding box center [688, 176] width 23 height 19
click at [553, 216] on td "1" at bounding box center [552, 219] width 23 height 22
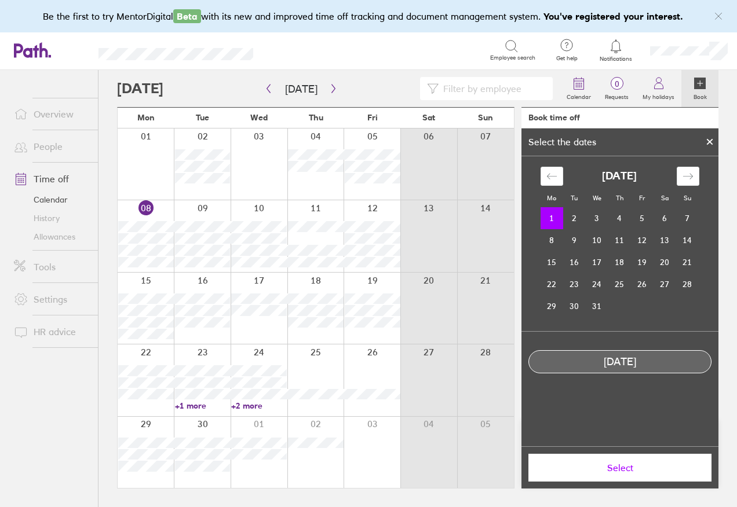
click at [620, 473] on span "Select" at bounding box center [619, 468] width 167 height 10
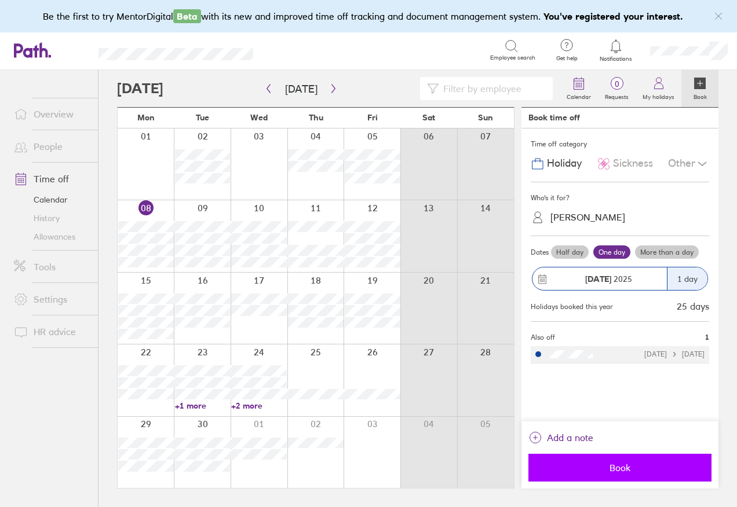
click at [637, 472] on span "Book" at bounding box center [619, 468] width 167 height 10
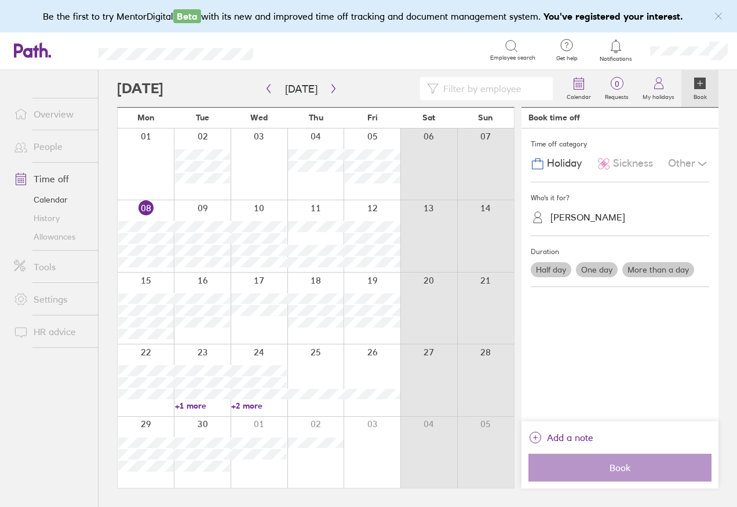
click at [662, 272] on label "More than a day" at bounding box center [658, 269] width 72 height 15
click at [0, 0] on input "More than a day" at bounding box center [0, 0] width 0 height 0
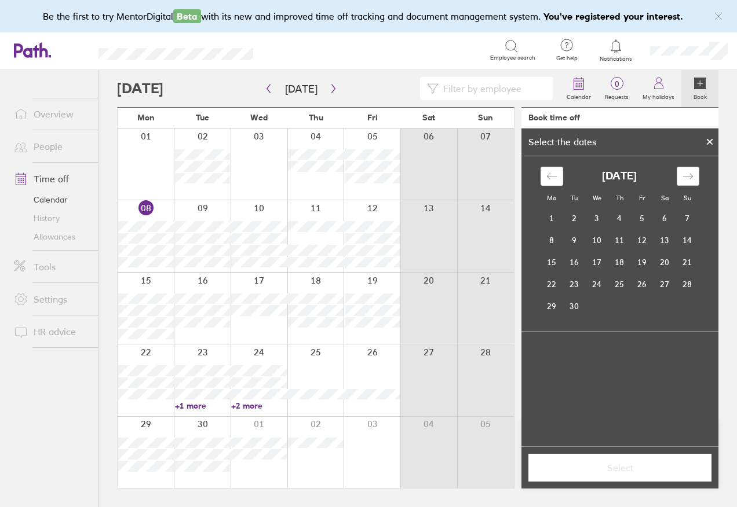
click at [687, 167] on div "Move forward to switch to the next month." at bounding box center [688, 176] width 23 height 19
click at [578, 266] on td "16" at bounding box center [574, 262] width 23 height 22
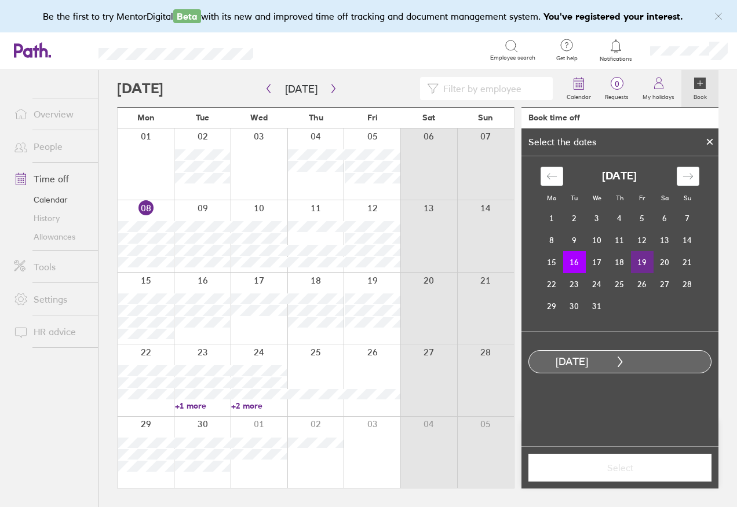
click at [645, 261] on td "19" at bounding box center [642, 262] width 23 height 22
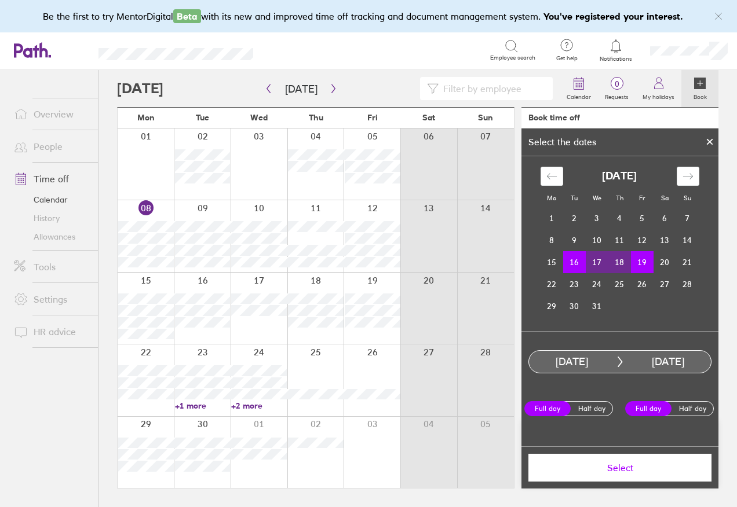
click at [624, 474] on button "Select" at bounding box center [619, 468] width 183 height 28
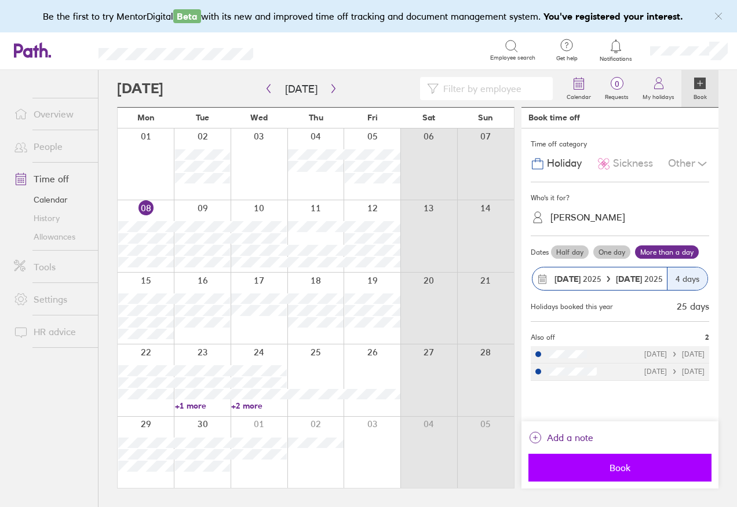
click at [629, 468] on span "Book" at bounding box center [619, 468] width 167 height 10
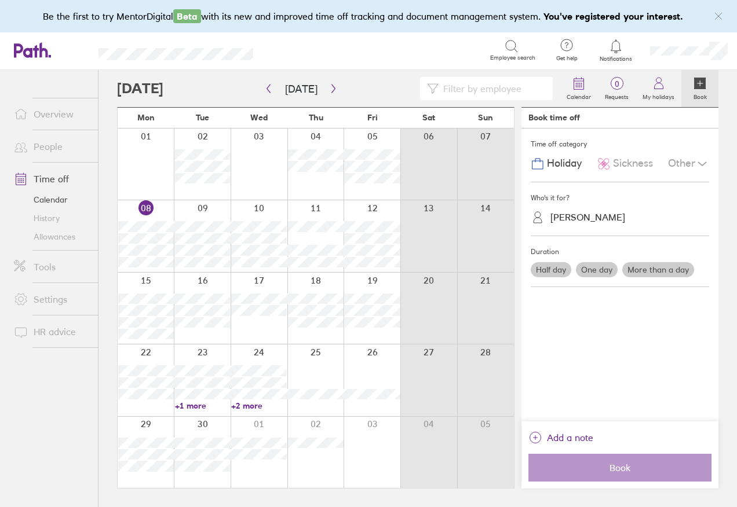
click at [606, 266] on label "One day" at bounding box center [597, 269] width 42 height 15
click at [0, 0] on input "One day" at bounding box center [0, 0] width 0 height 0
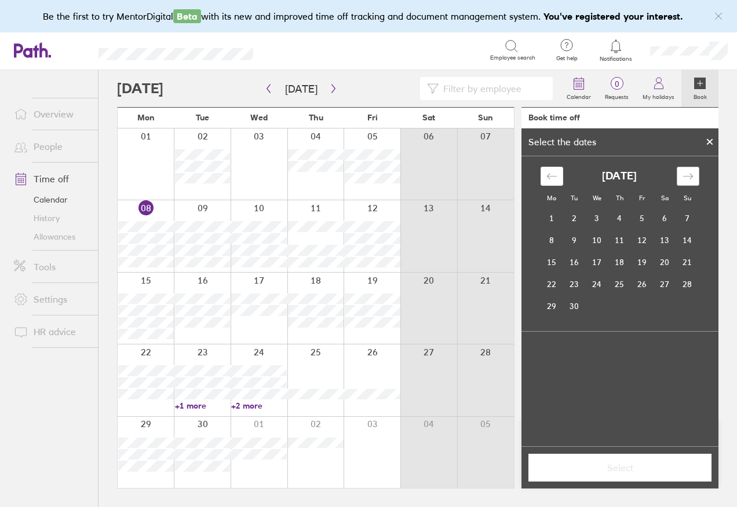
click at [686, 180] on icon "Move forward to switch to the next month." at bounding box center [687, 176] width 11 height 11
click at [686, 179] on icon "Move forward to switch to the next month." at bounding box center [687, 176] width 11 height 11
drag, startPoint x: 686, startPoint y: 179, endPoint x: 687, endPoint y: 190, distance: 11.0
click at [687, 180] on icon "Move forward to switch to the next month." at bounding box center [687, 176] width 11 height 11
click at [553, 289] on td "22" at bounding box center [552, 284] width 23 height 22
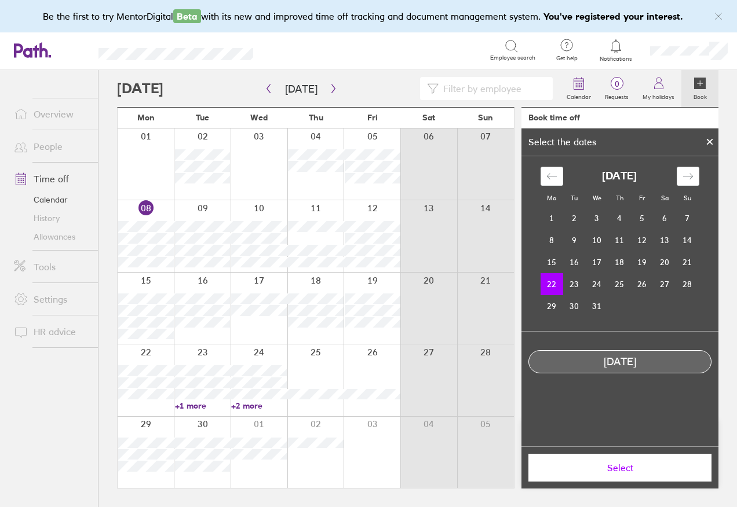
click at [628, 466] on span "Select" at bounding box center [619, 468] width 167 height 10
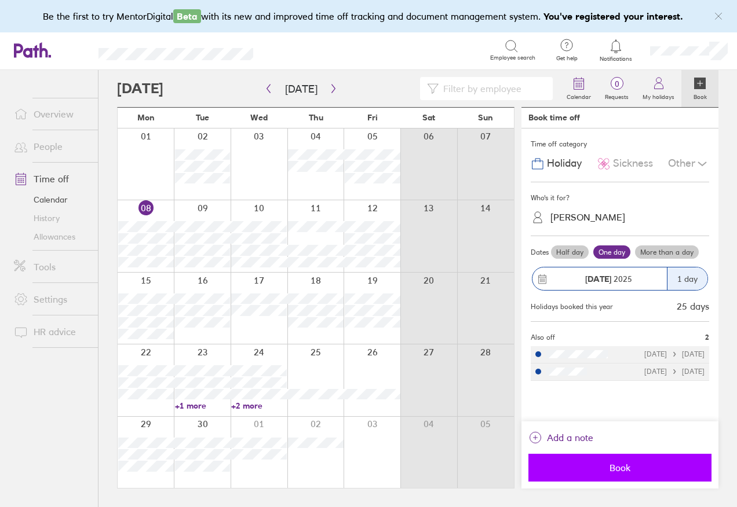
click at [633, 472] on span "Book" at bounding box center [619, 468] width 167 height 10
